Goal: Use online tool/utility: Utilize a website feature to perform a specific function

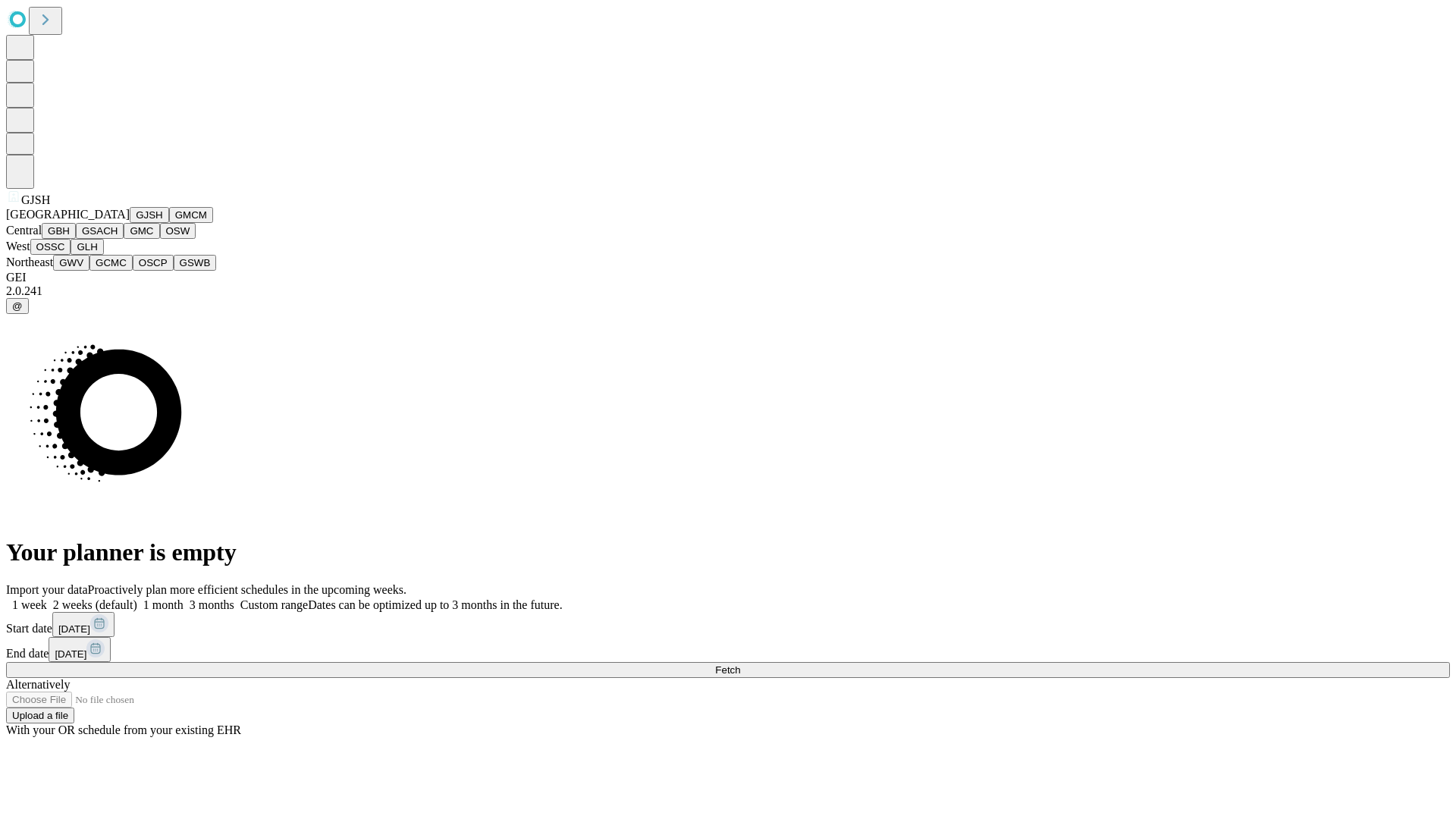
click at [130, 223] on button "GJSH" at bounding box center [150, 215] width 39 height 16
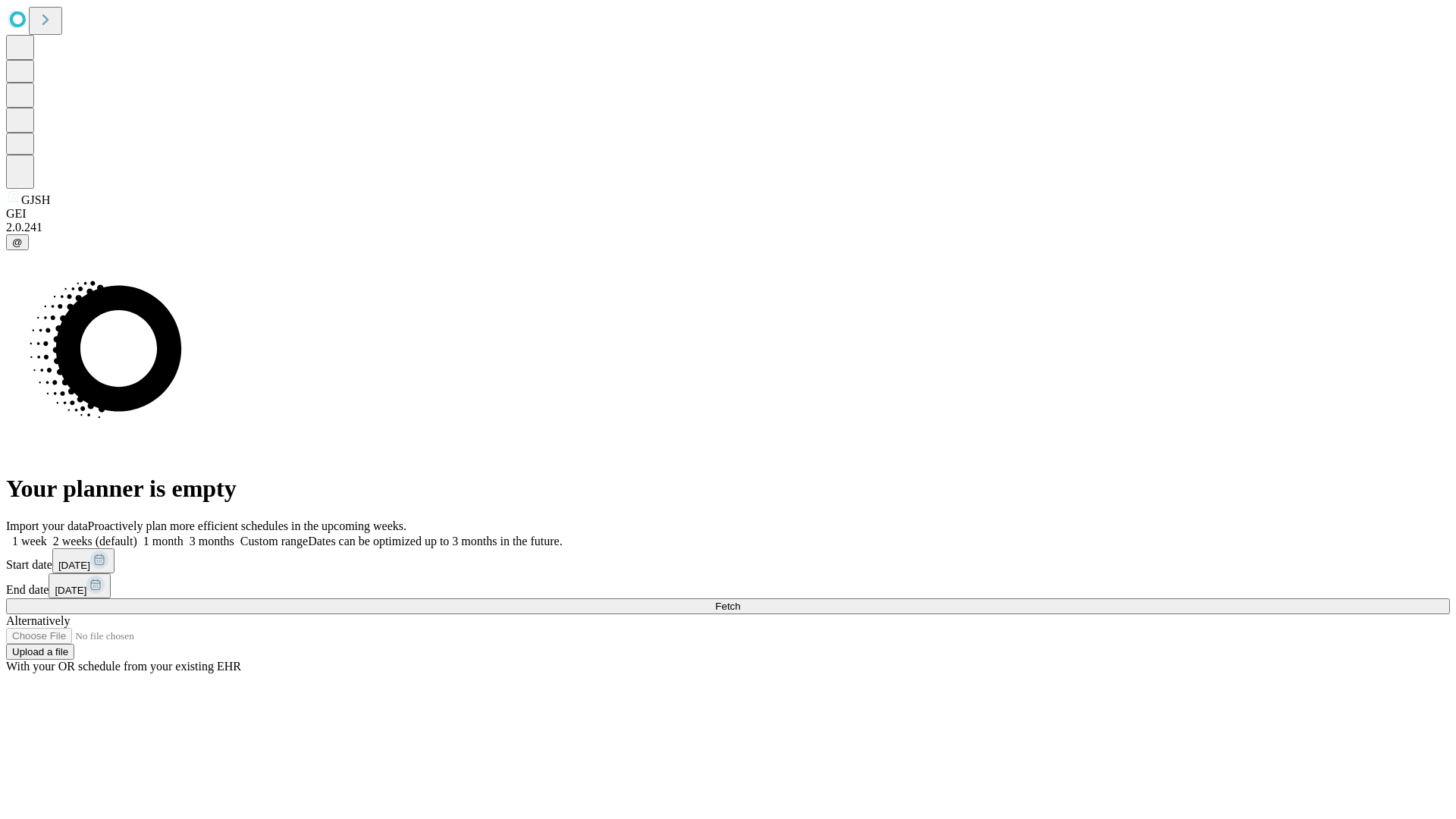
click at [47, 534] on label "1 week" at bounding box center [27, 540] width 41 height 13
click at [741, 600] on span "Fetch" at bounding box center [728, 606] width 25 height 12
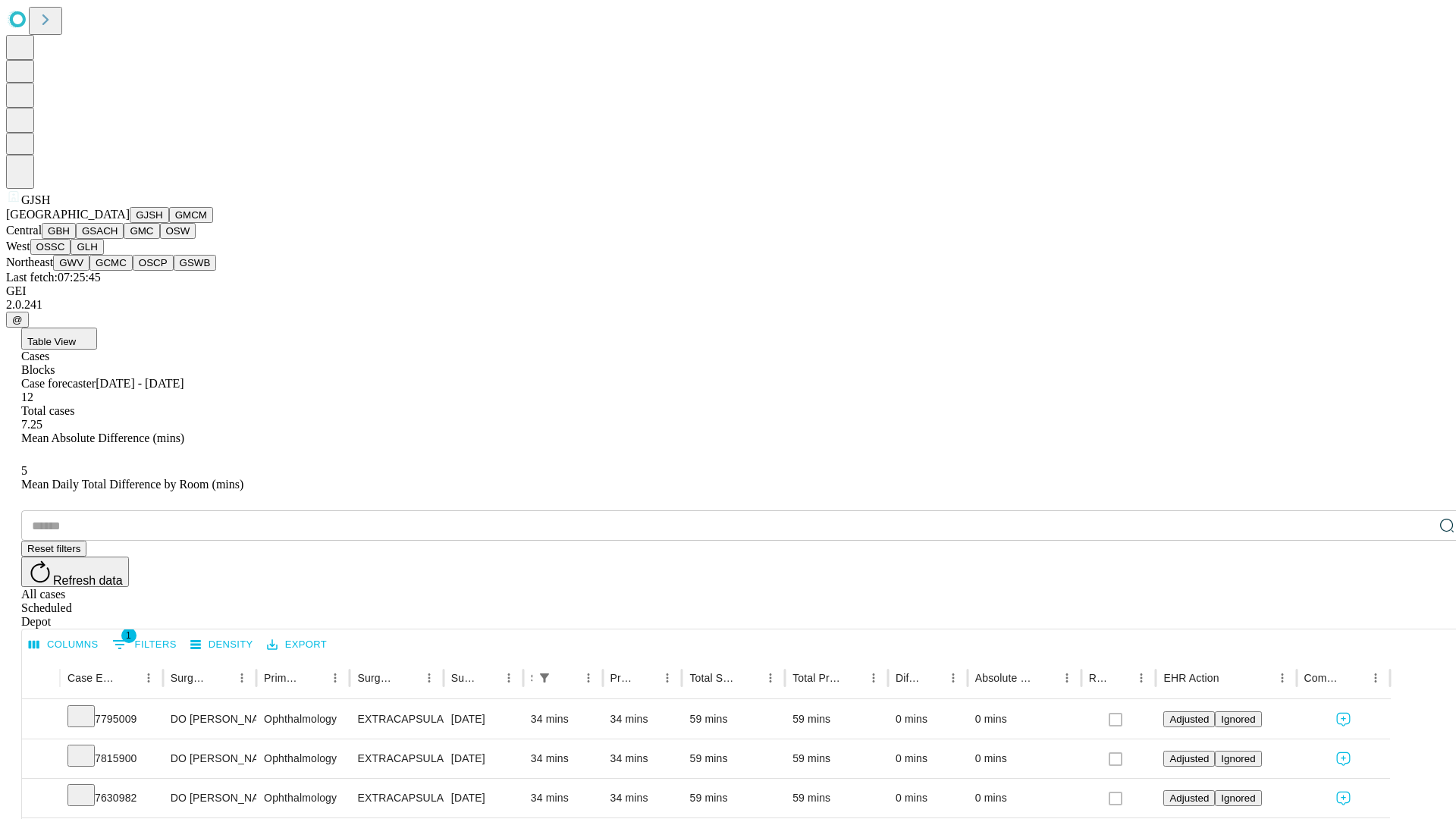
click at [169, 223] on button "GMCM" at bounding box center [191, 215] width 44 height 16
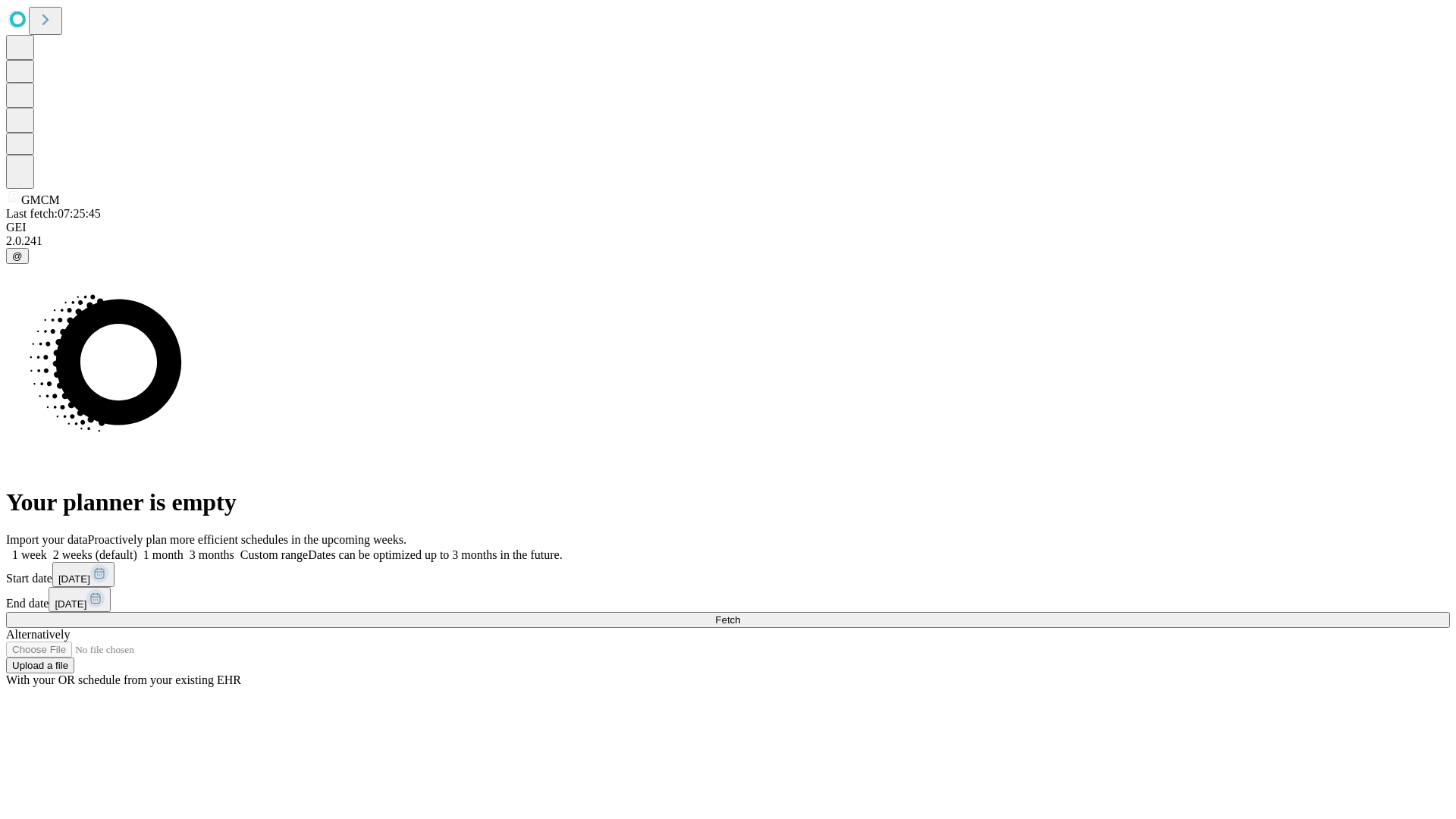
click at [47, 548] on label "1 week" at bounding box center [27, 555] width 41 height 13
click at [741, 614] on span "Fetch" at bounding box center [728, 619] width 25 height 12
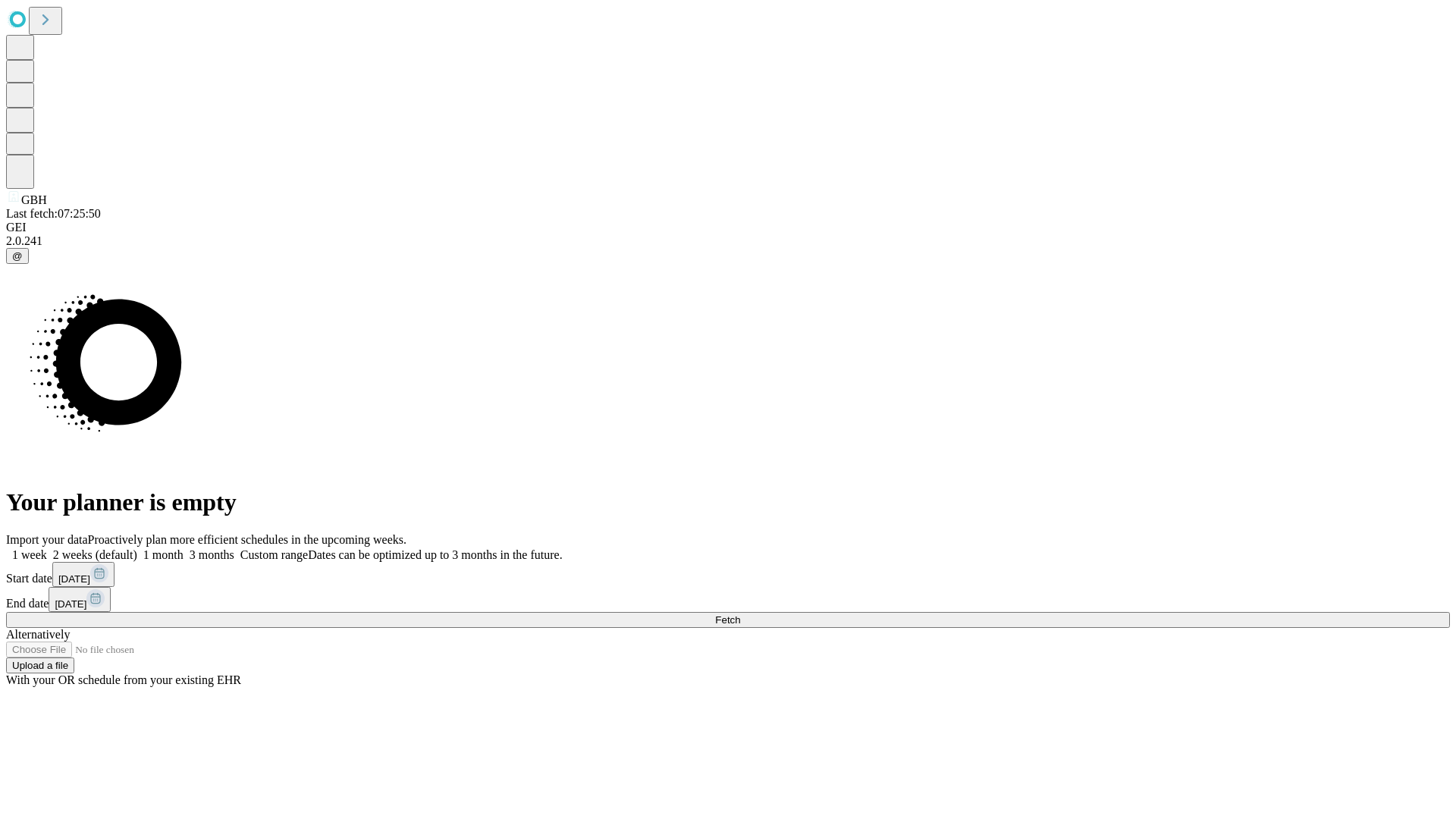
click at [47, 548] on label "1 week" at bounding box center [27, 555] width 41 height 13
click at [741, 614] on span "Fetch" at bounding box center [728, 619] width 25 height 12
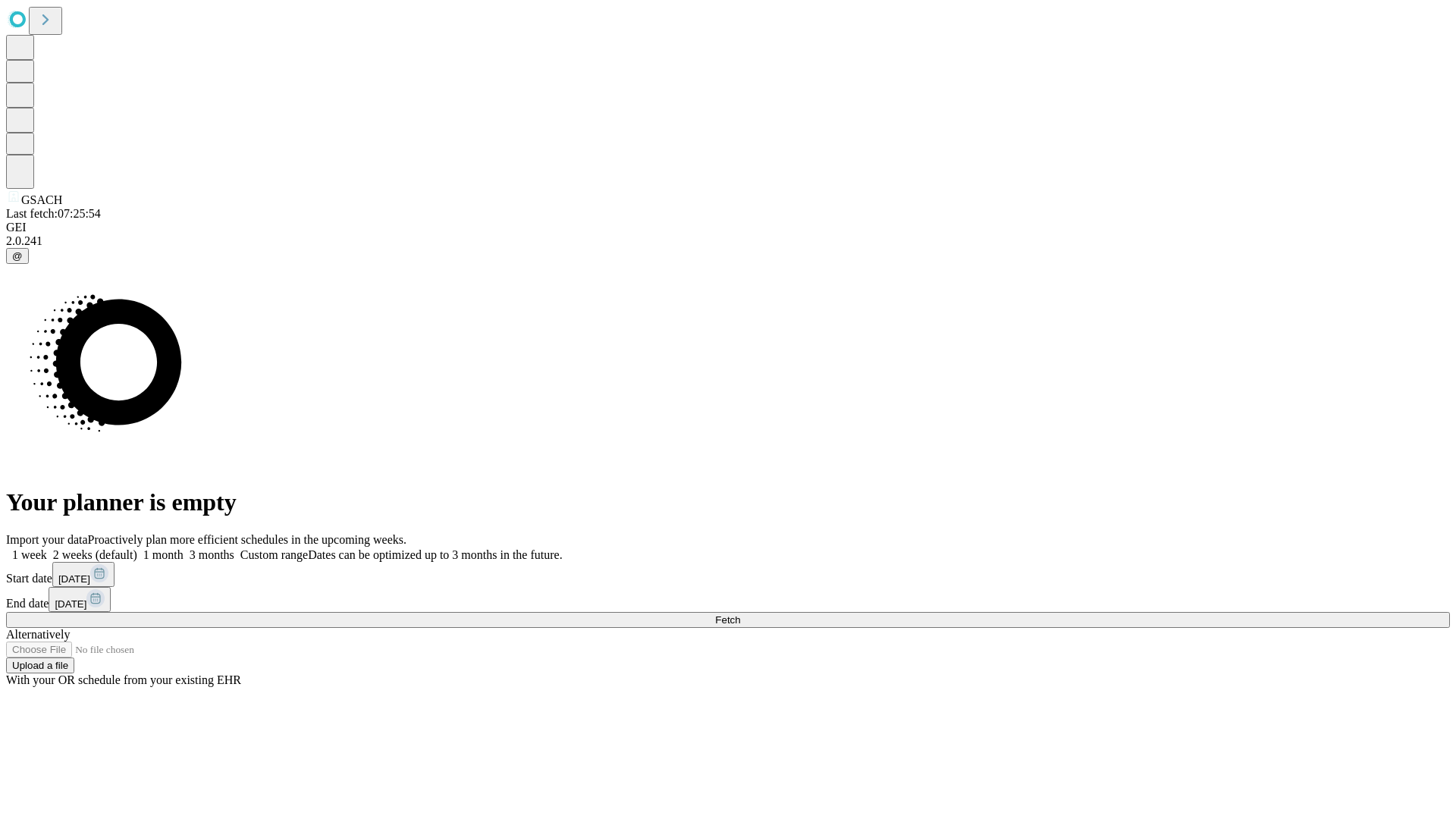
click at [47, 548] on label "1 week" at bounding box center [27, 555] width 41 height 13
click at [741, 614] on span "Fetch" at bounding box center [728, 619] width 25 height 12
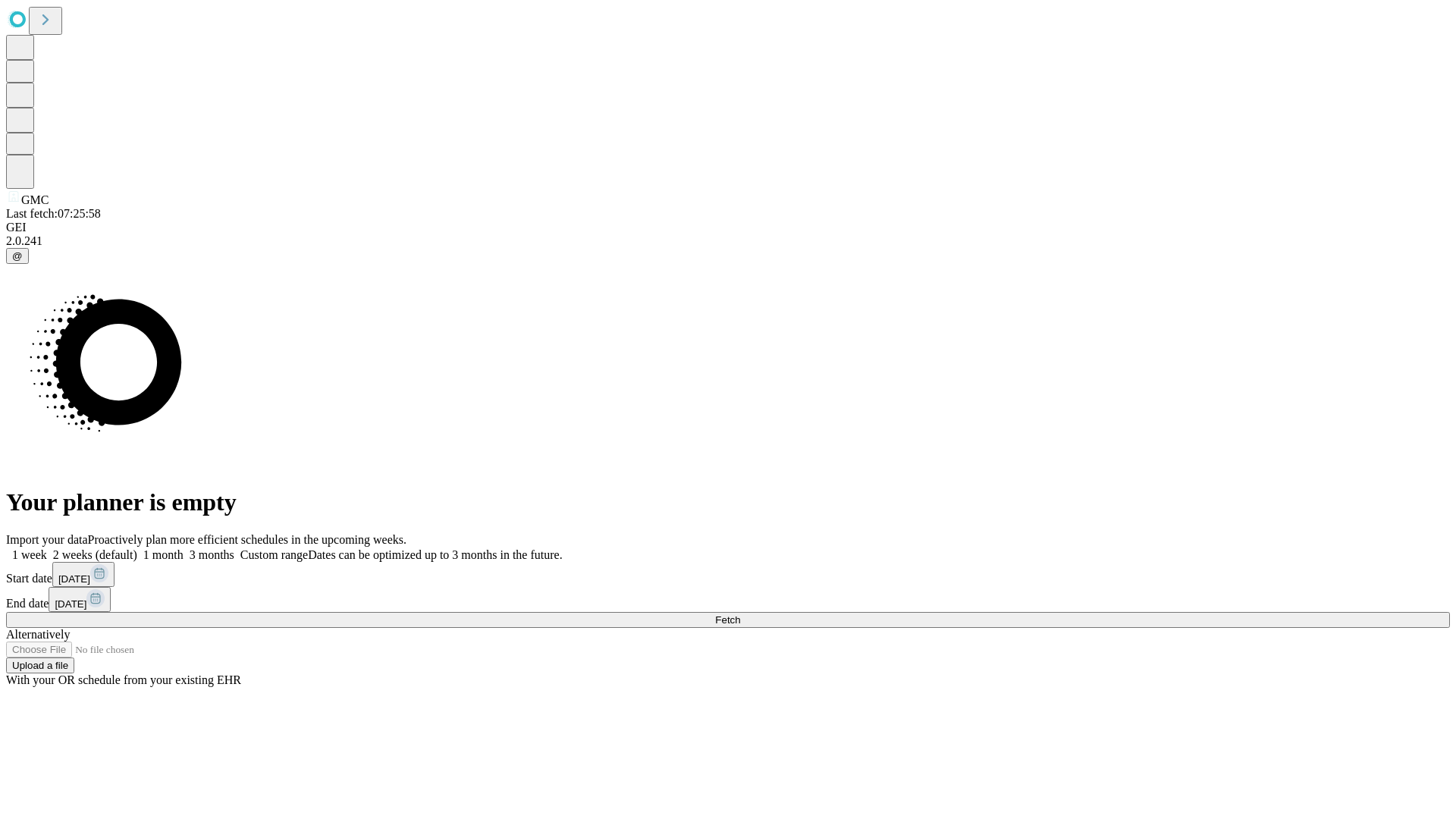
click at [47, 548] on label "1 week" at bounding box center [27, 555] width 41 height 13
click at [741, 614] on span "Fetch" at bounding box center [728, 619] width 25 height 12
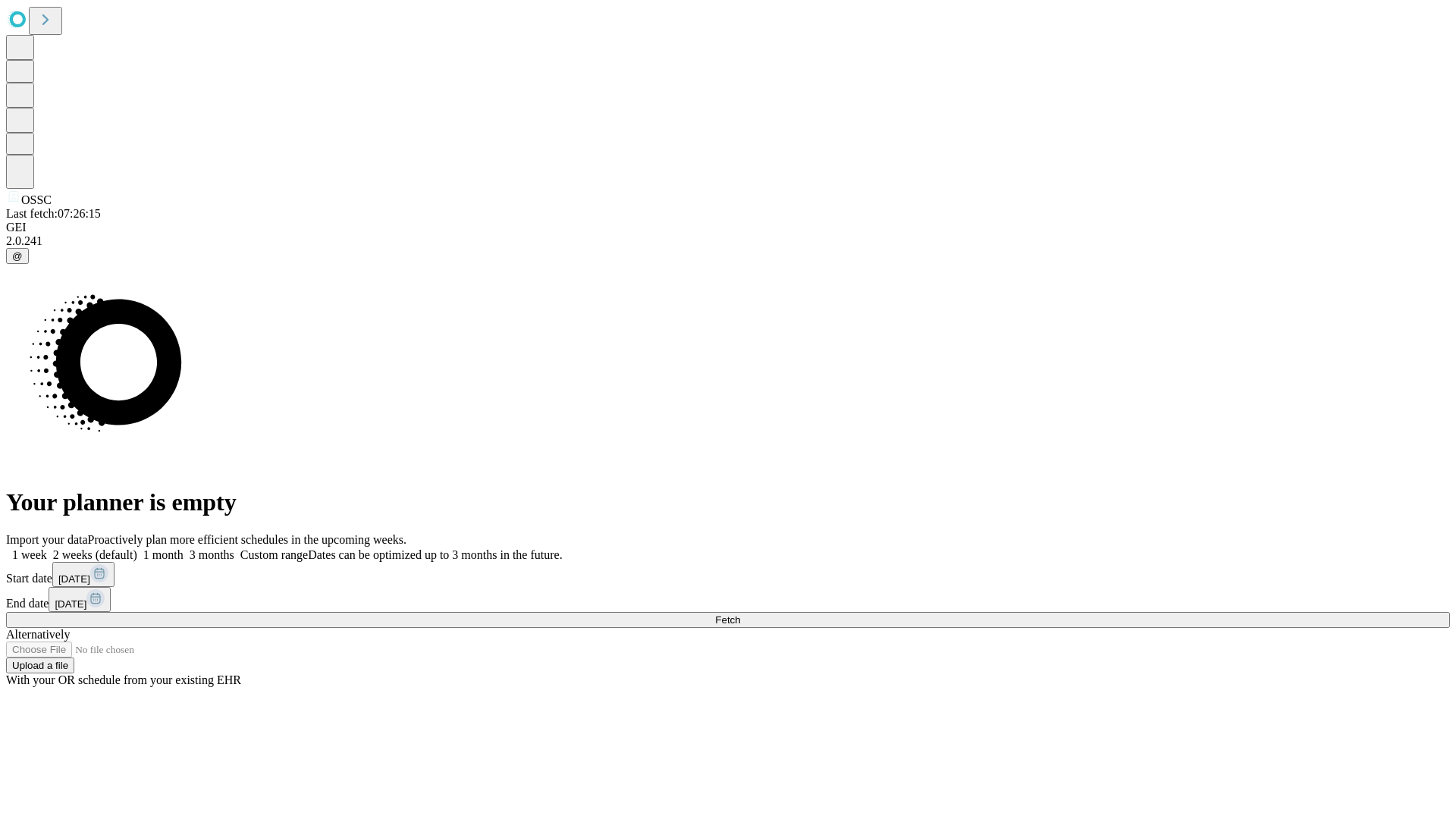
click at [47, 548] on label "1 week" at bounding box center [27, 555] width 41 height 13
click at [741, 614] on span "Fetch" at bounding box center [728, 619] width 25 height 12
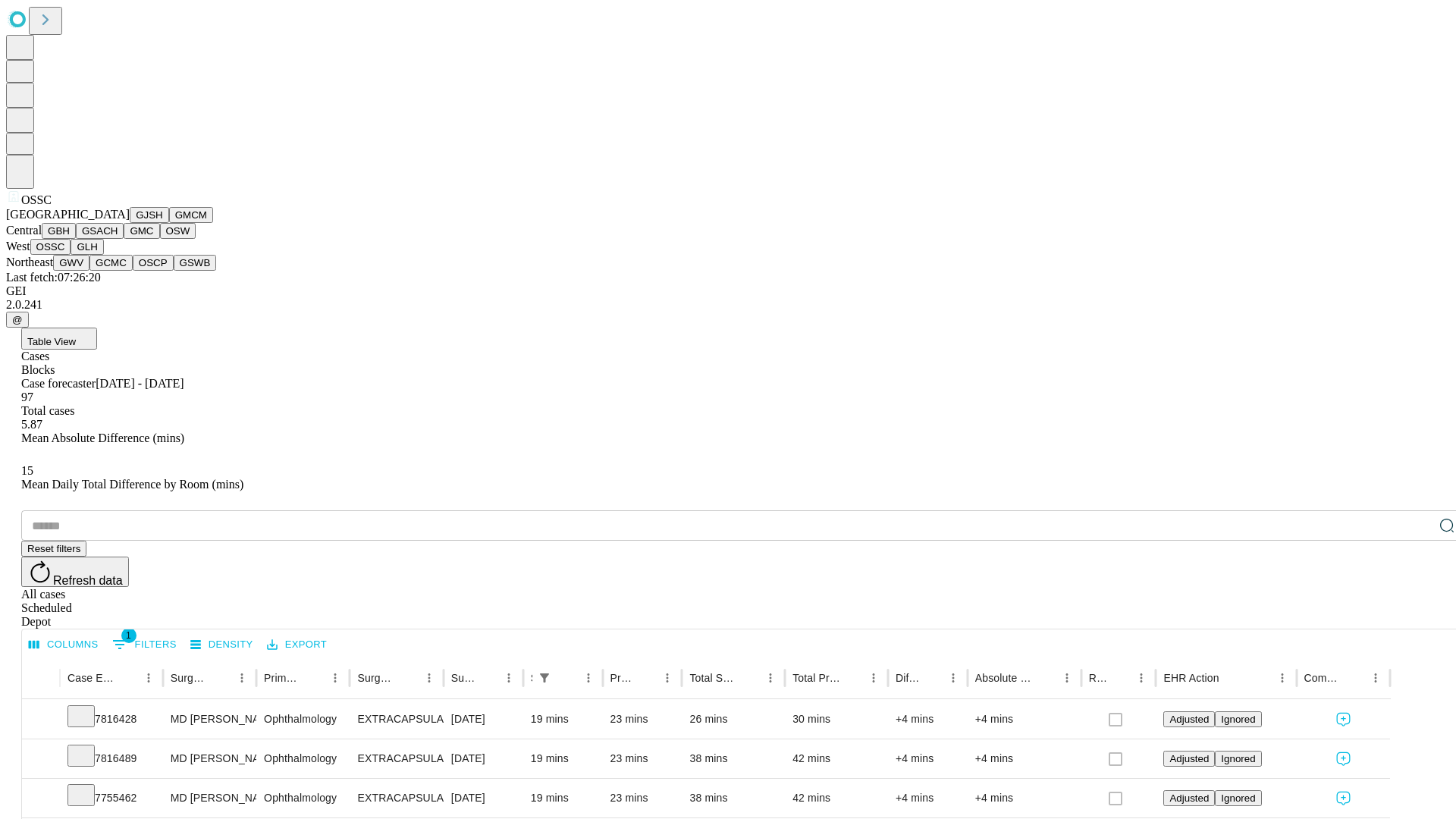
click at [103, 254] on button "GLH" at bounding box center [87, 246] width 32 height 16
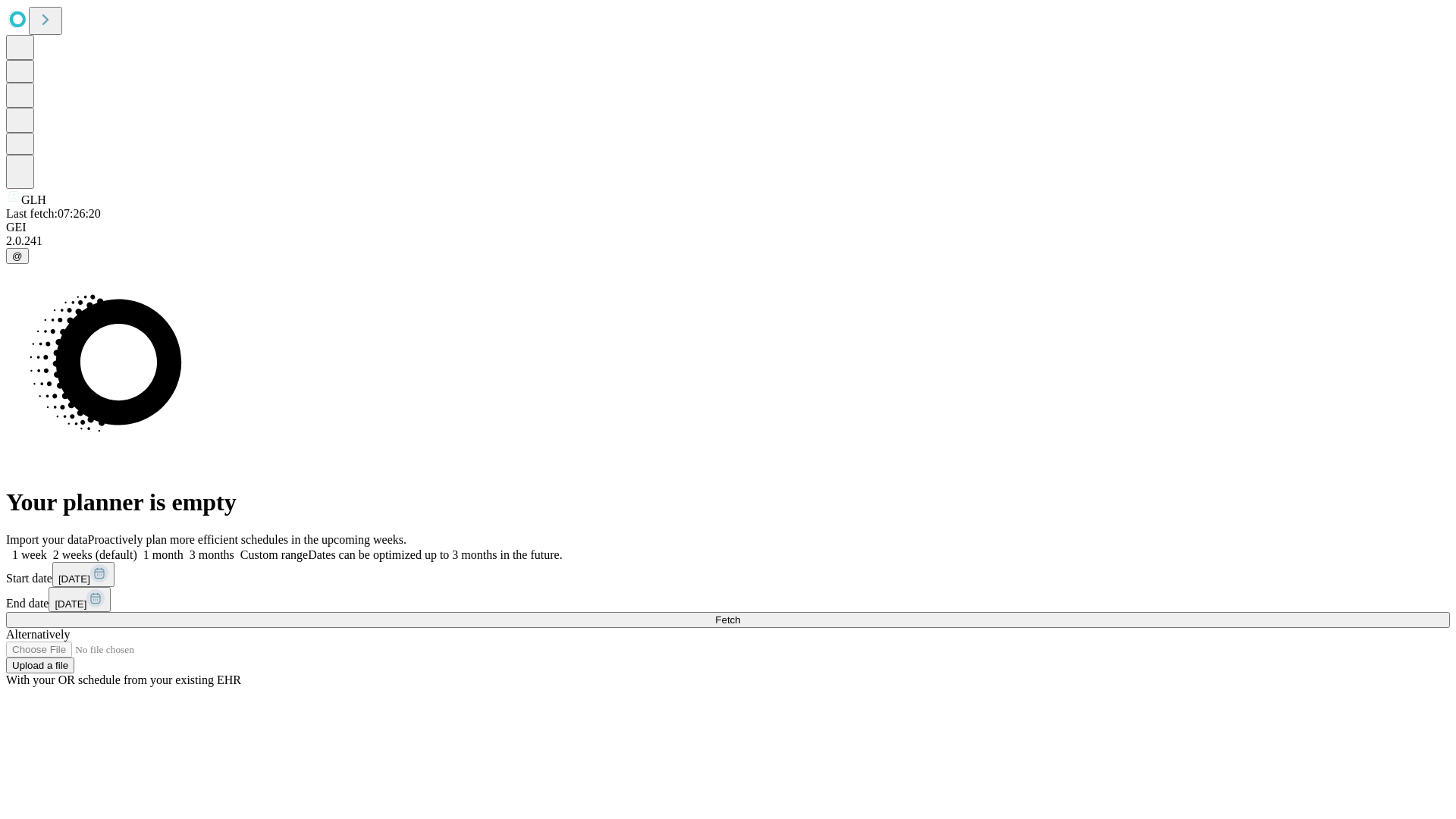
click at [47, 548] on label "1 week" at bounding box center [27, 555] width 41 height 13
click at [741, 614] on span "Fetch" at bounding box center [728, 619] width 25 height 12
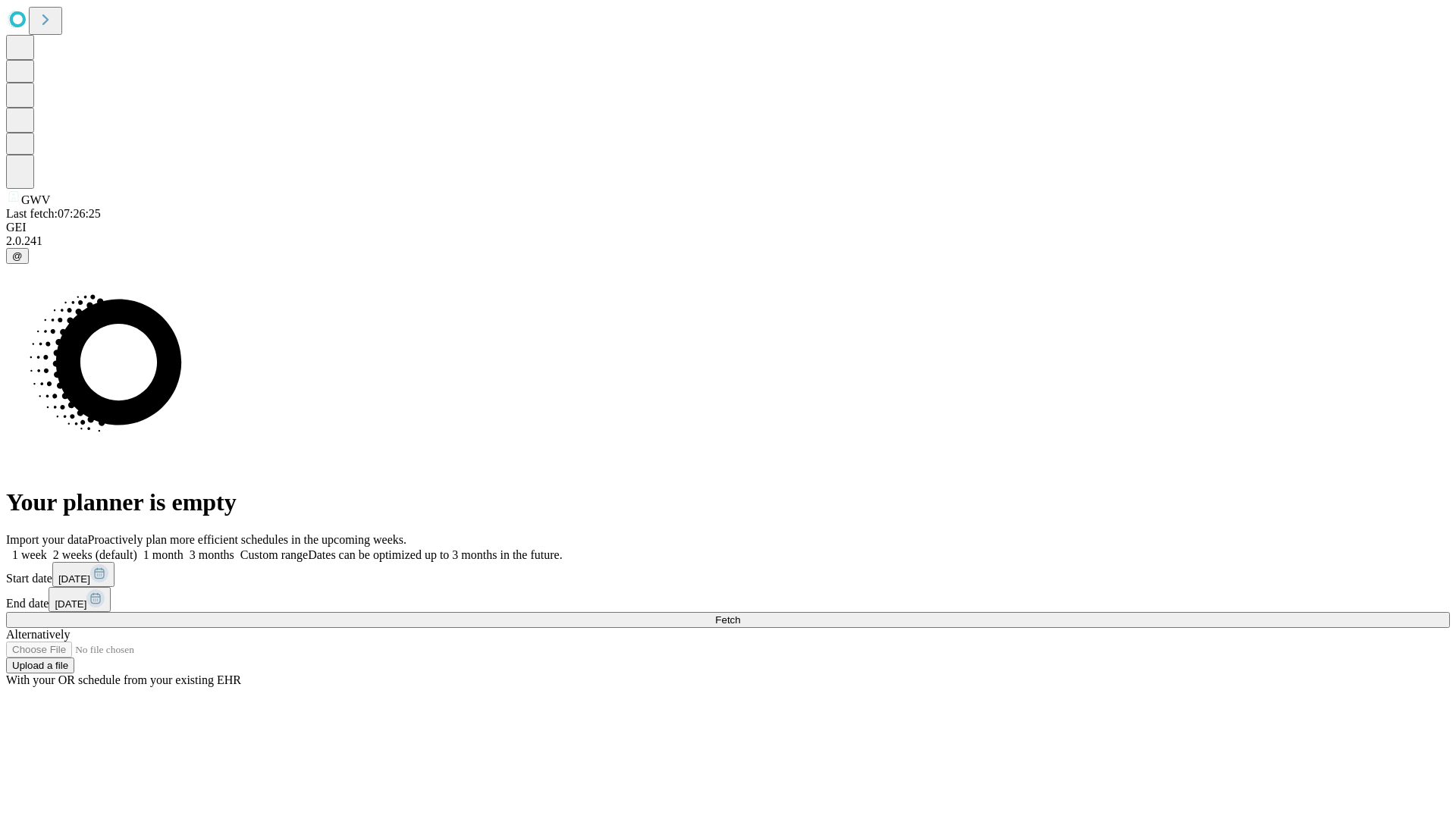
click at [741, 614] on span "Fetch" at bounding box center [728, 619] width 25 height 12
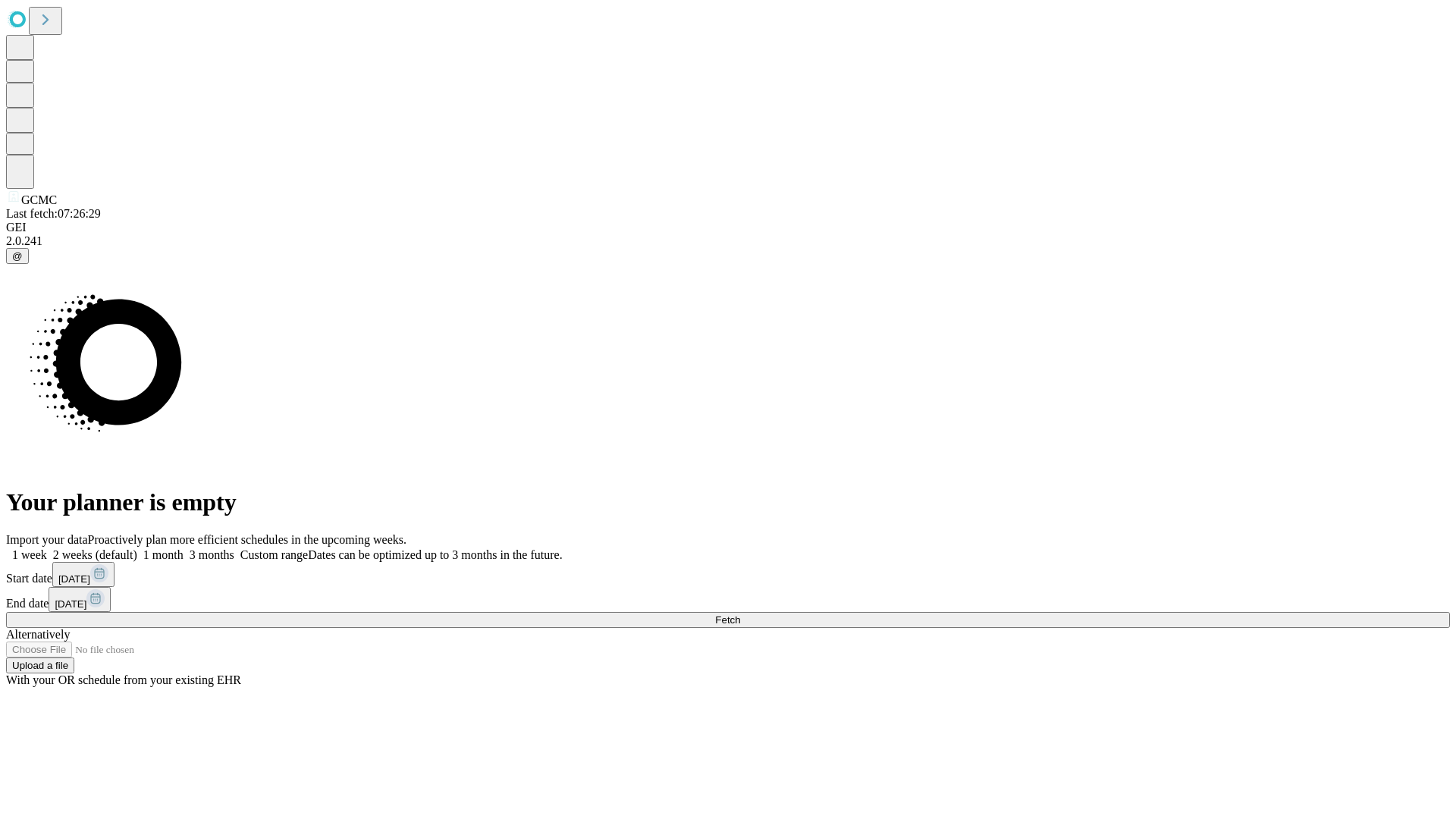
click at [47, 548] on label "1 week" at bounding box center [27, 555] width 41 height 13
click at [741, 614] on span "Fetch" at bounding box center [728, 619] width 25 height 12
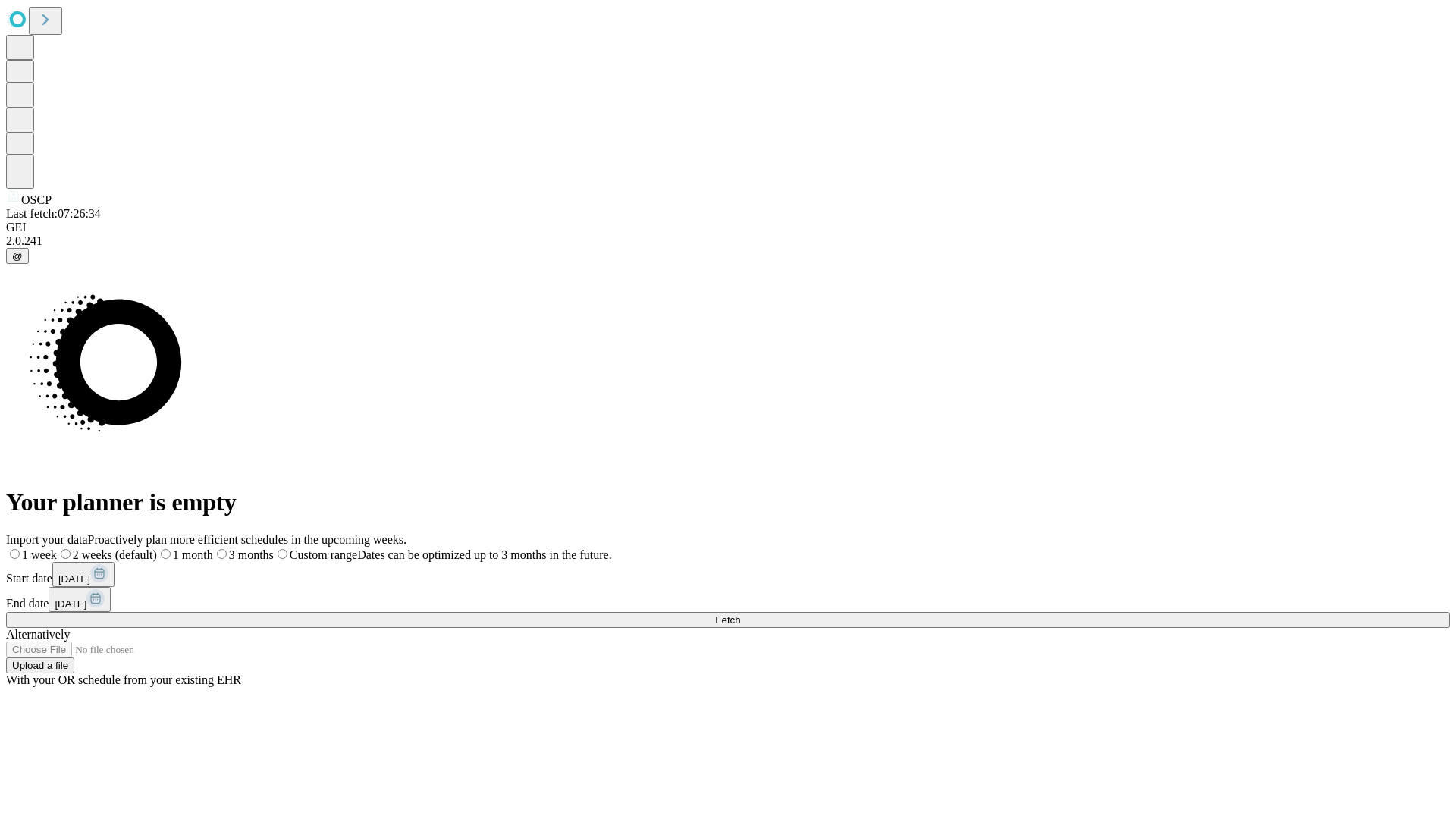
click at [741, 614] on span "Fetch" at bounding box center [728, 619] width 25 height 12
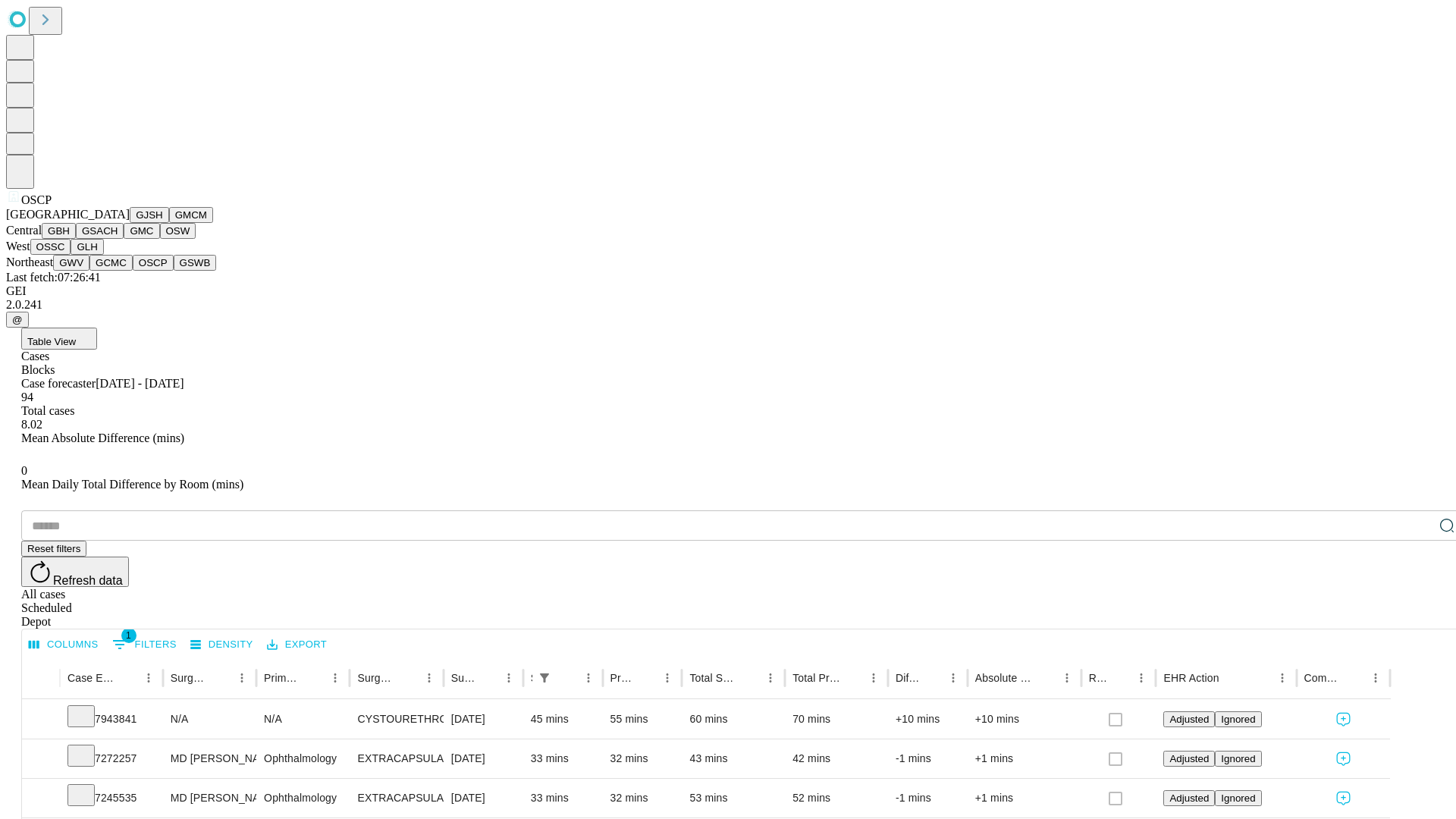
click at [174, 271] on button "GSWB" at bounding box center [195, 263] width 43 height 16
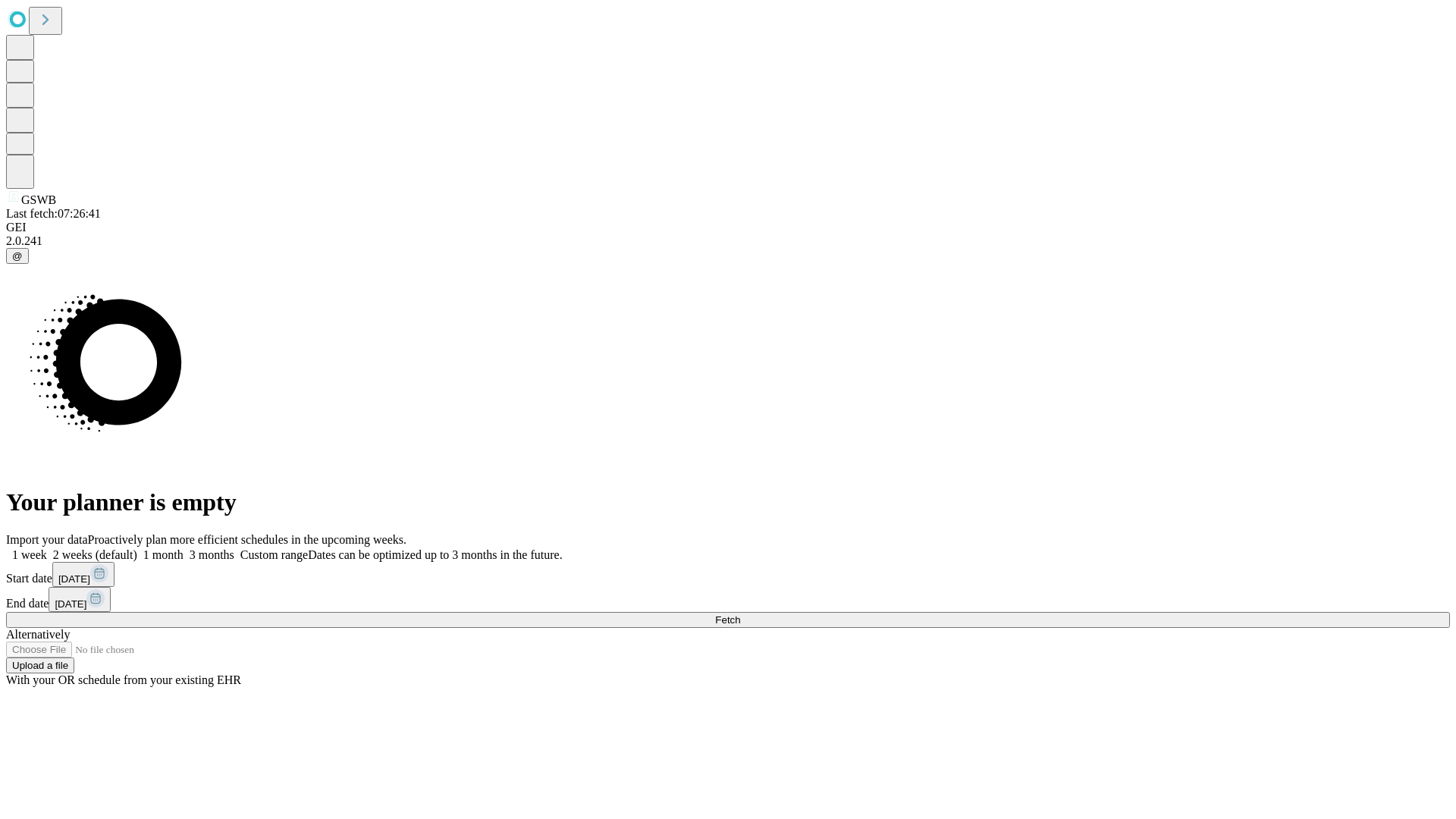
click at [47, 548] on label "1 week" at bounding box center [27, 555] width 41 height 13
click at [741, 614] on span "Fetch" at bounding box center [728, 619] width 25 height 12
